Goal: Information Seeking & Learning: Understand process/instructions

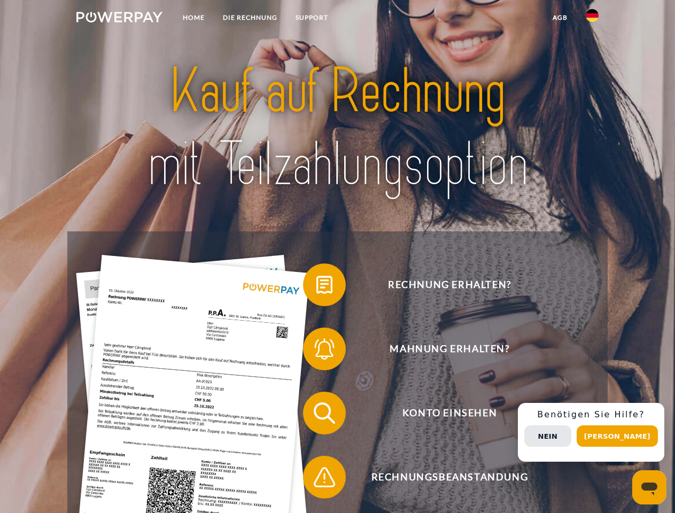
click at [119, 19] on img at bounding box center [119, 17] width 86 height 11
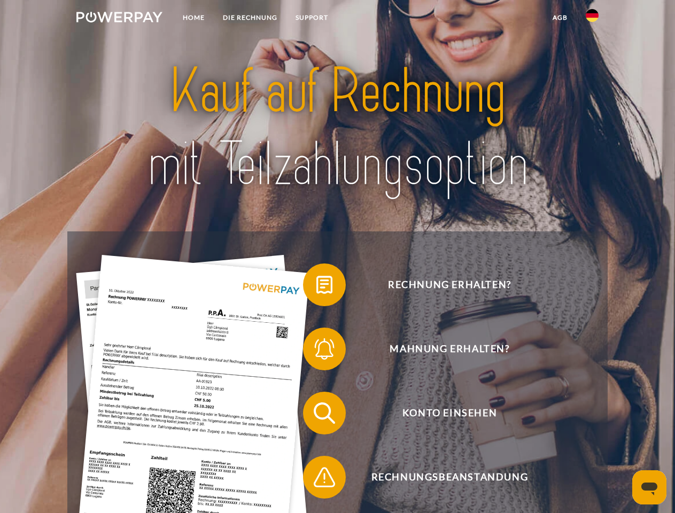
click at [593, 19] on img at bounding box center [592, 15] width 13 height 13
click at [560, 18] on link "agb" at bounding box center [560, 17] width 33 height 19
click at [317, 287] on span at bounding box center [308, 284] width 53 height 53
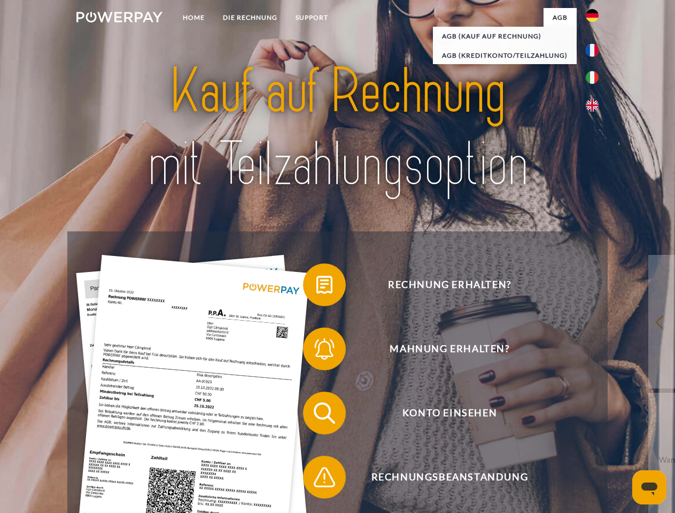
click at [317, 351] on span at bounding box center [308, 349] width 53 height 53
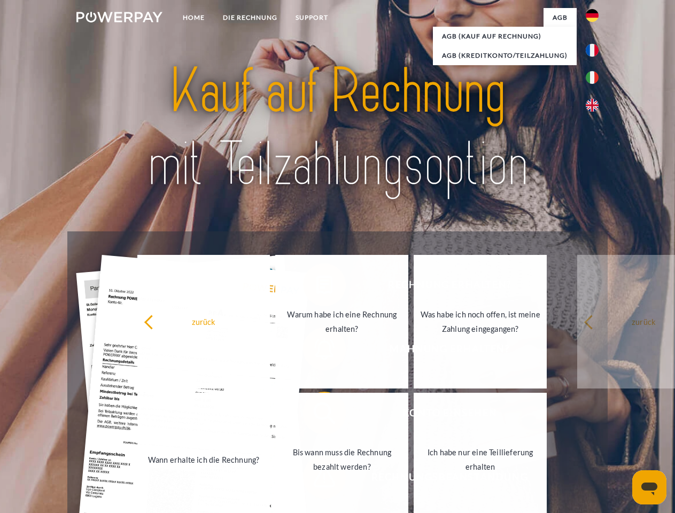
click at [317, 416] on link "Bis wann muss die Rechnung bezahlt werden?" at bounding box center [341, 460] width 133 height 134
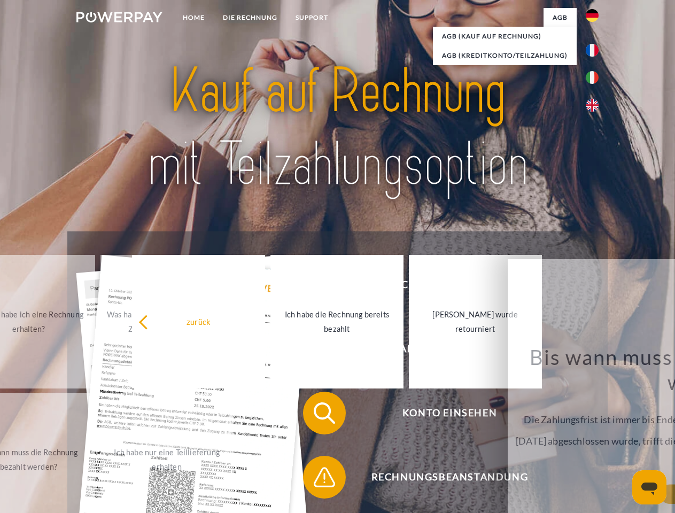
click at [317, 480] on span at bounding box center [308, 477] width 53 height 53
click at [595, 433] on div "Rechnung erhalten? Mahnung erhalten? Konto einsehen" at bounding box center [337, 446] width 540 height 428
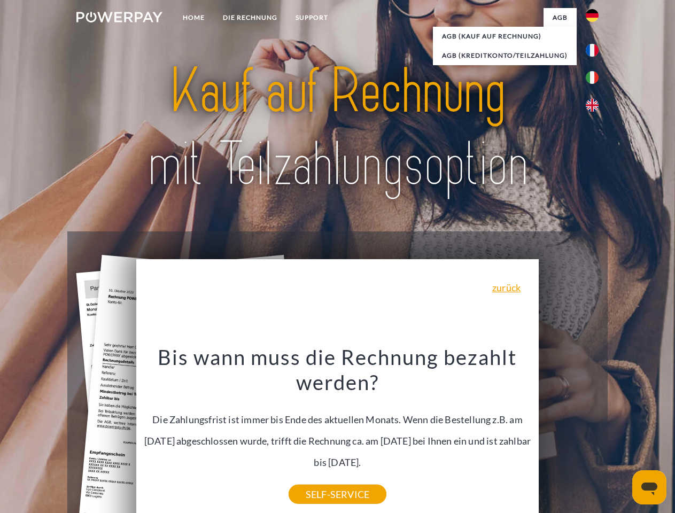
click at [569, 435] on span "Konto einsehen" at bounding box center [450, 413] width 262 height 43
click at [621, 436] on header "Home DIE RECHNUNG SUPPORT" at bounding box center [337, 369] width 675 height 739
